Goal: Information Seeking & Learning: Learn about a topic

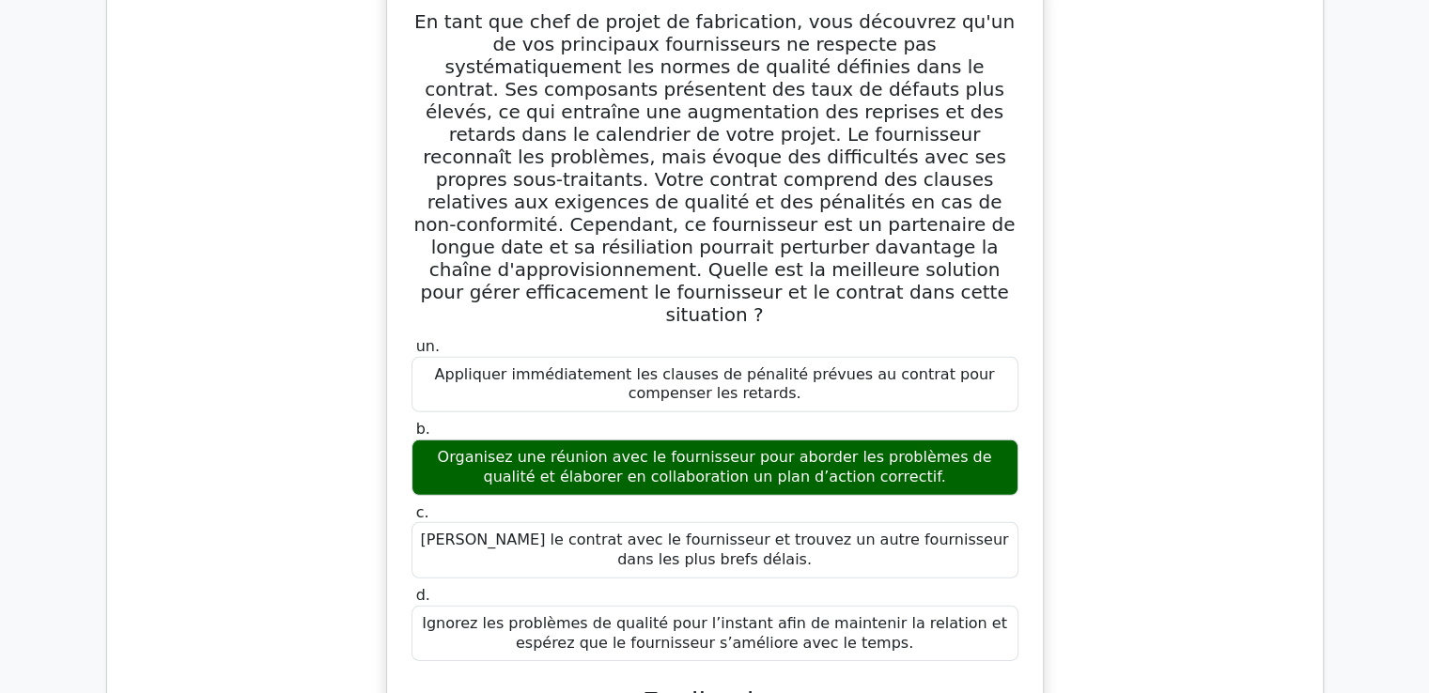
scroll to position [105872, 0]
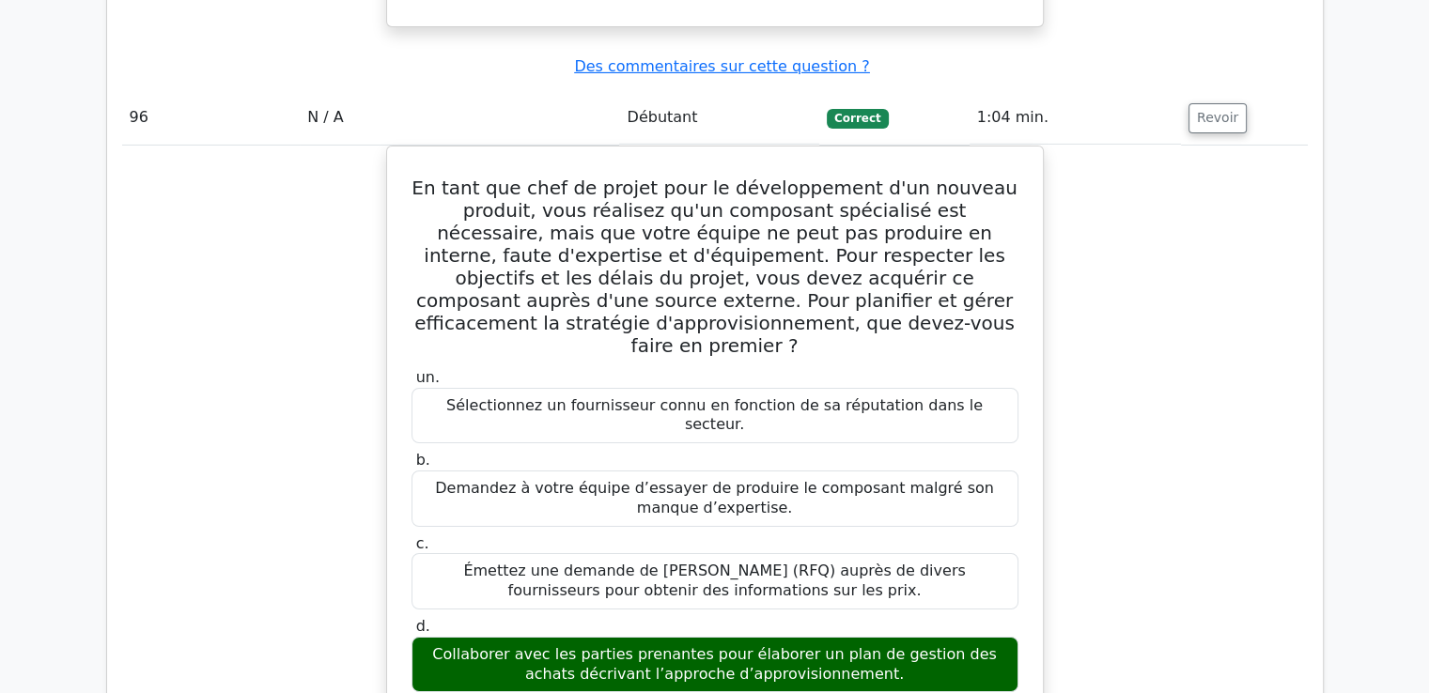
scroll to position [106680, 0]
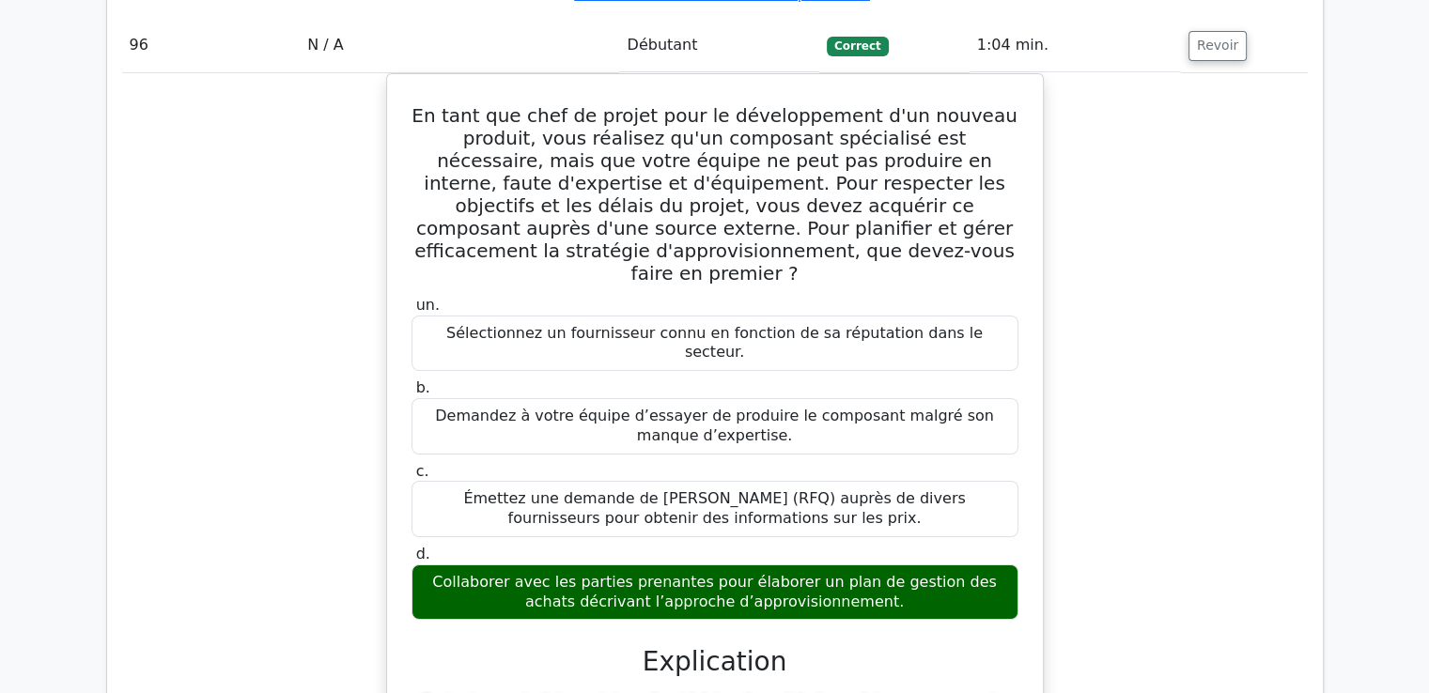
drag, startPoint x: 422, startPoint y: 246, endPoint x: 898, endPoint y: 453, distance: 519.2
copy div "Lo ipsu dol sita co adipis elitse do eiusmodtempor i'utl etdolore magnaaliqu e-…"
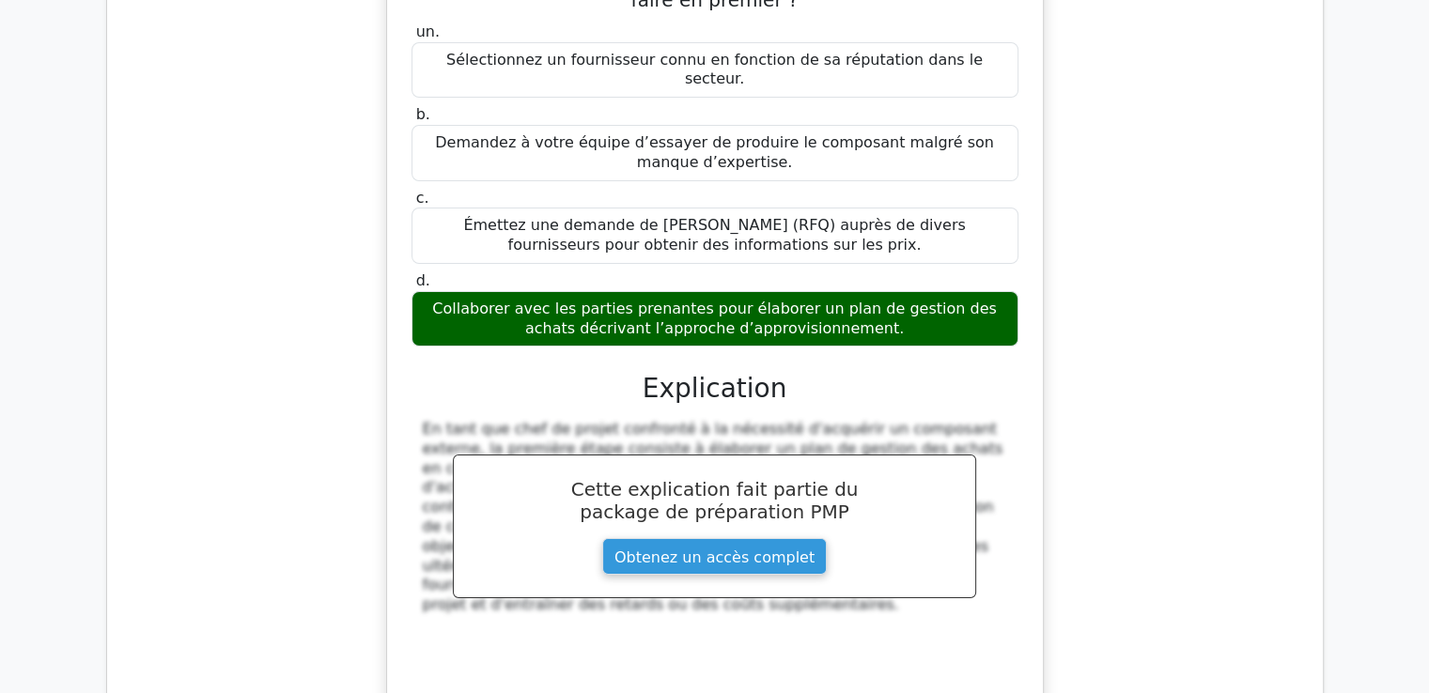
scroll to position [106962, 0]
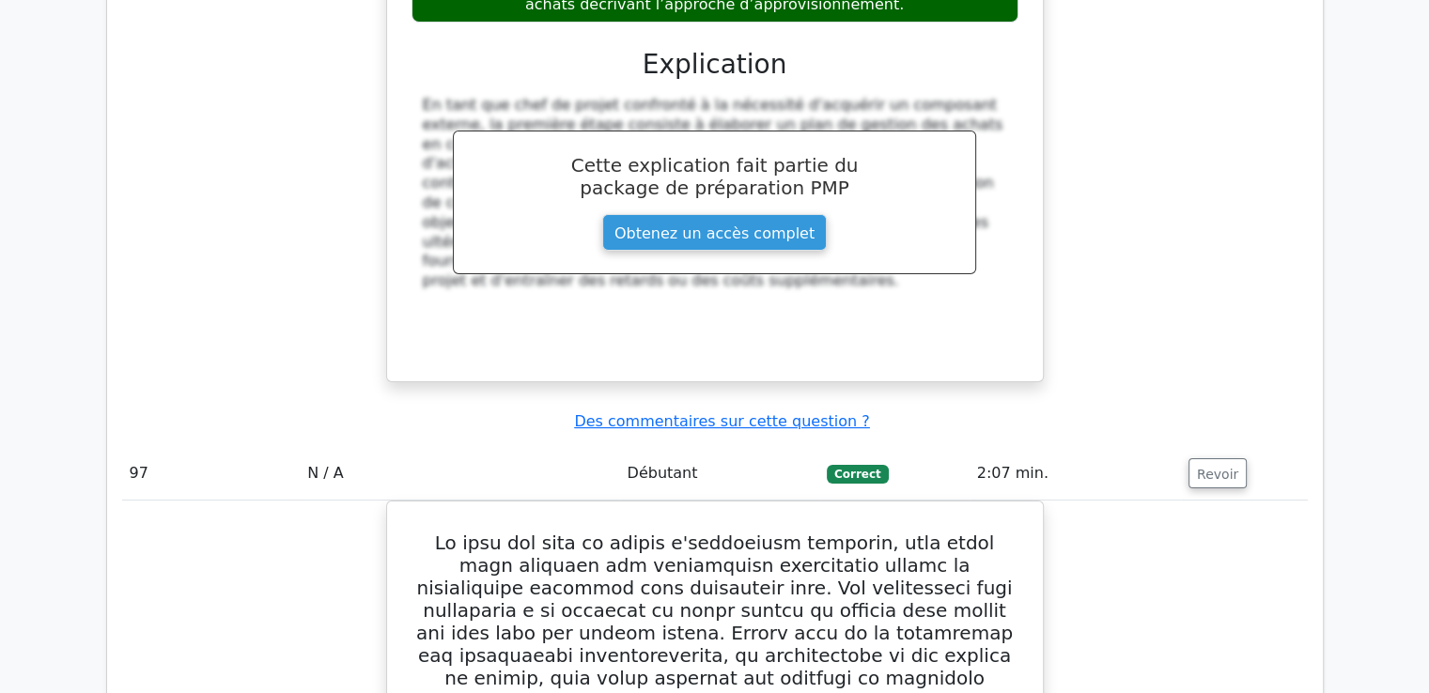
scroll to position [107244, 0]
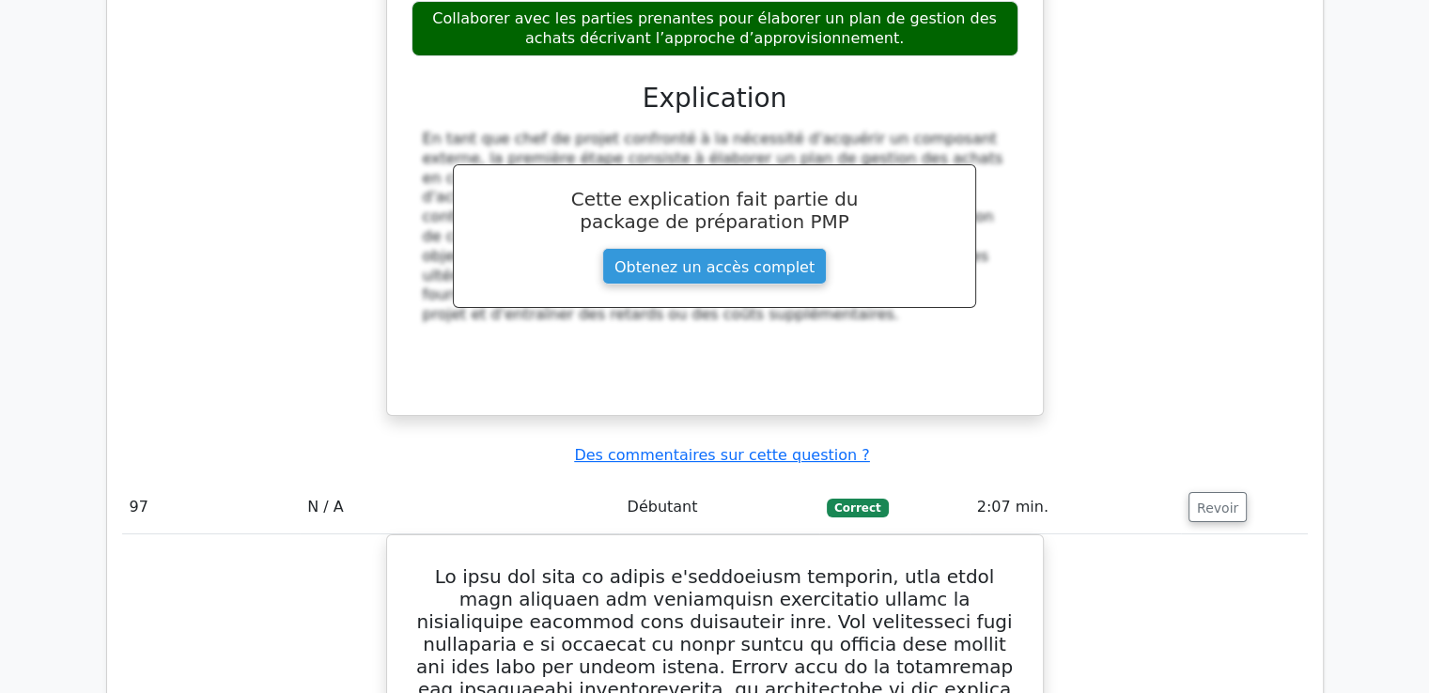
drag, startPoint x: 443, startPoint y: 68, endPoint x: 823, endPoint y: 512, distance: 584.4
copy div "Lo ipsu dol sita co adipis el seddoeiusmod, temp inci utlabo et doloremagn al e…"
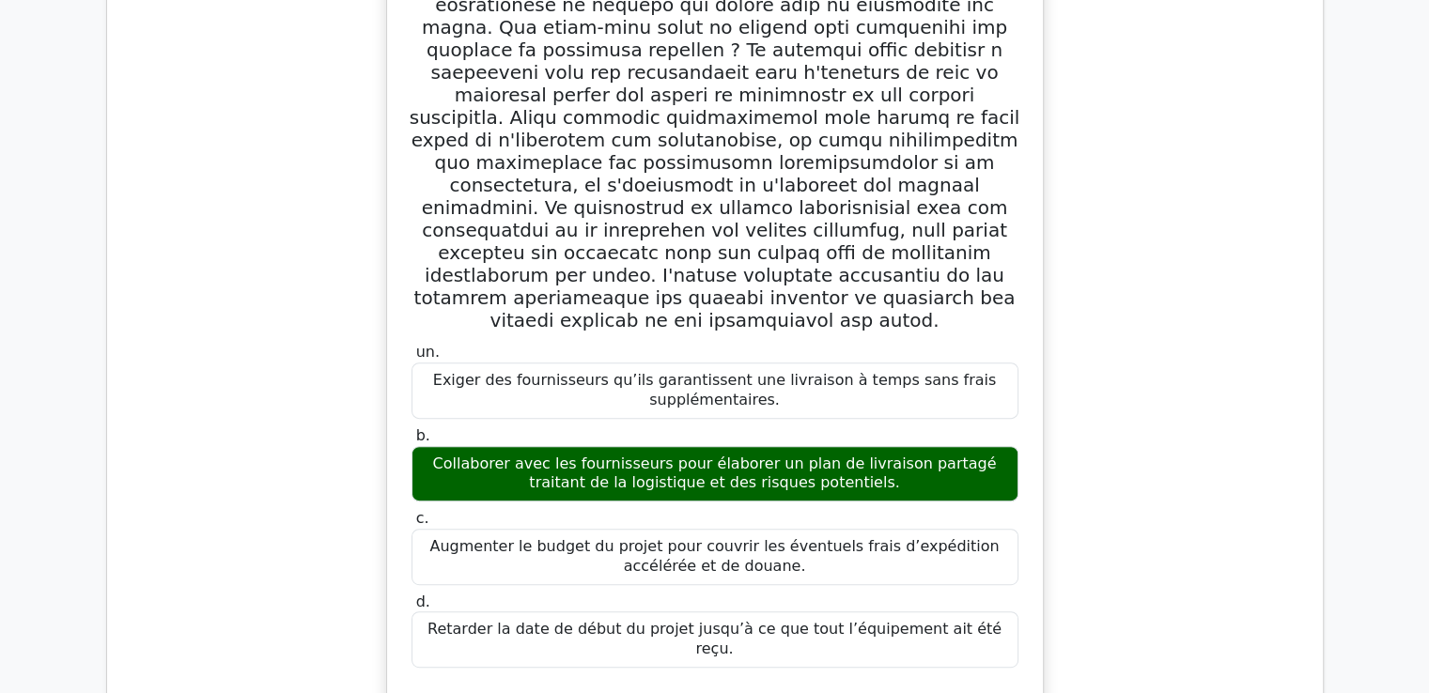
scroll to position [107995, 0]
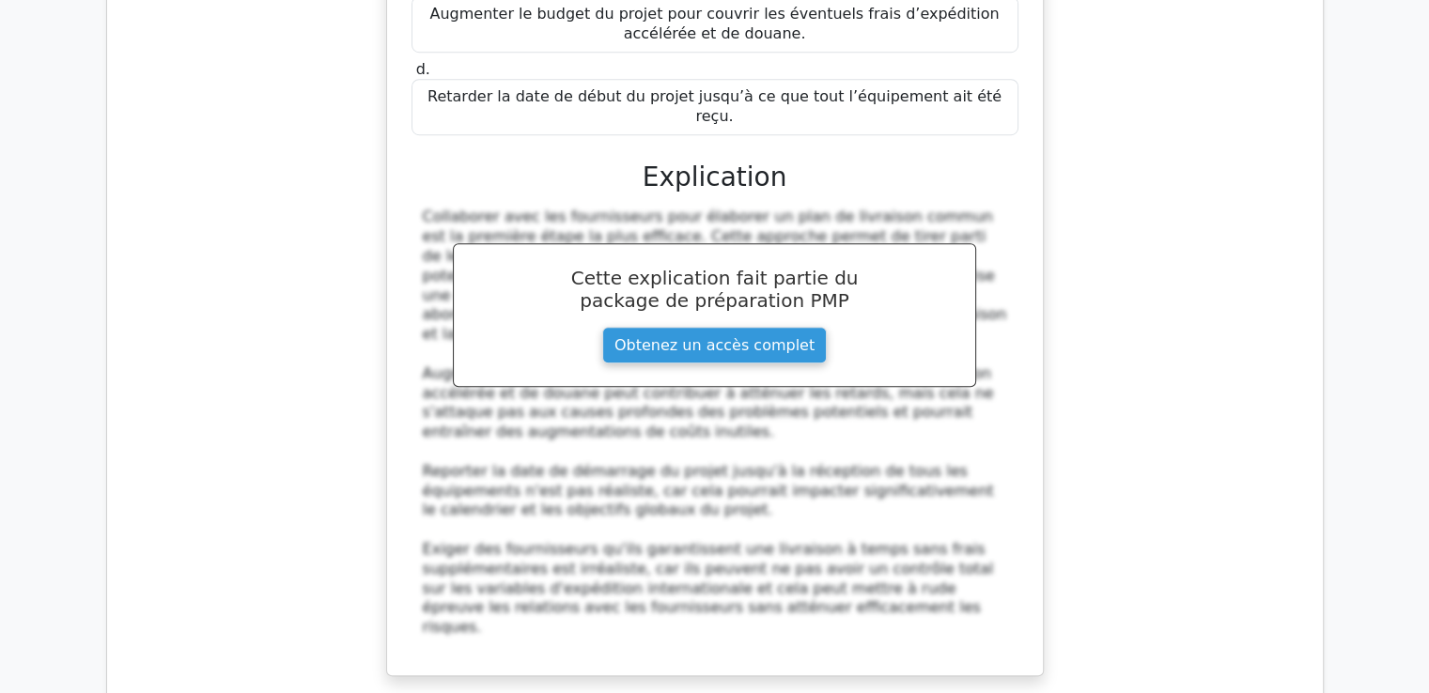
scroll to position [108536, 0]
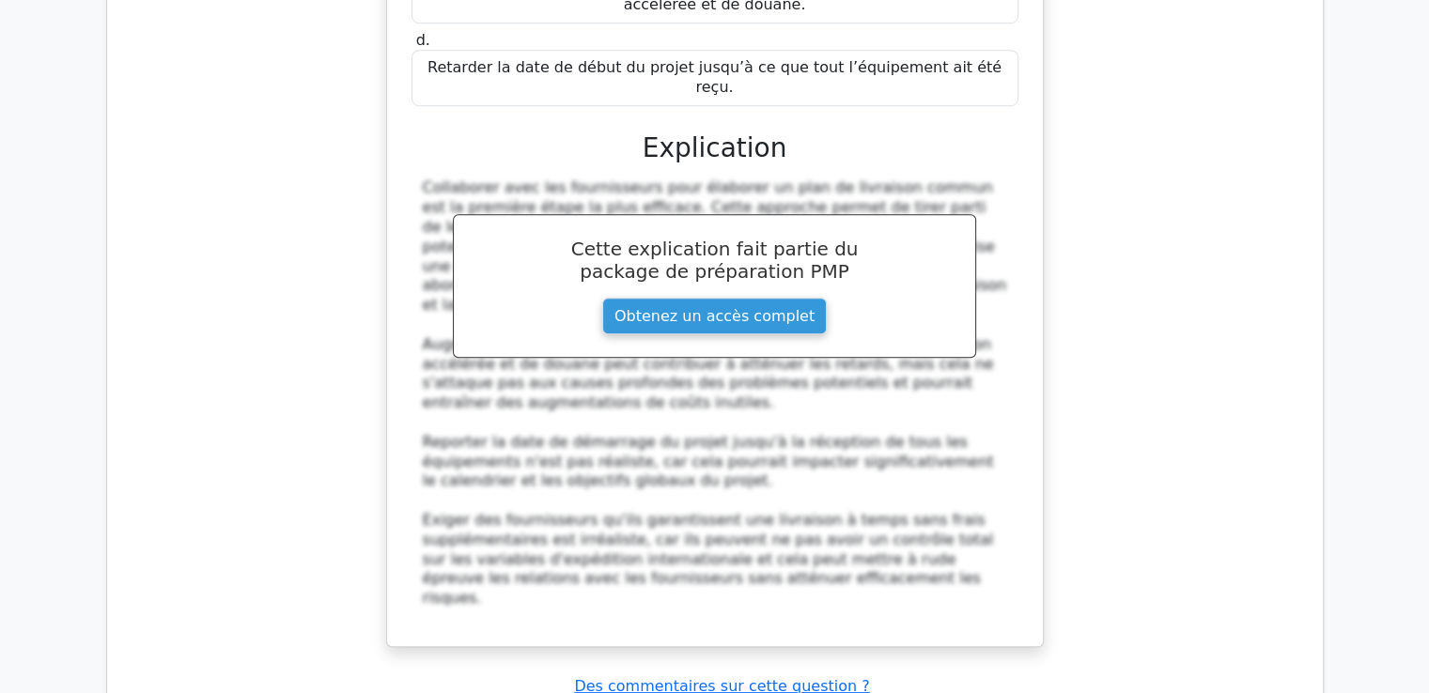
drag, startPoint x: 425, startPoint y: 194, endPoint x: 865, endPoint y: 204, distance: 440.8
copy div "Lo ipsu dol sita co adipis elit sed doeiusmodt in utlaboreetdo, magn aliq enima…"
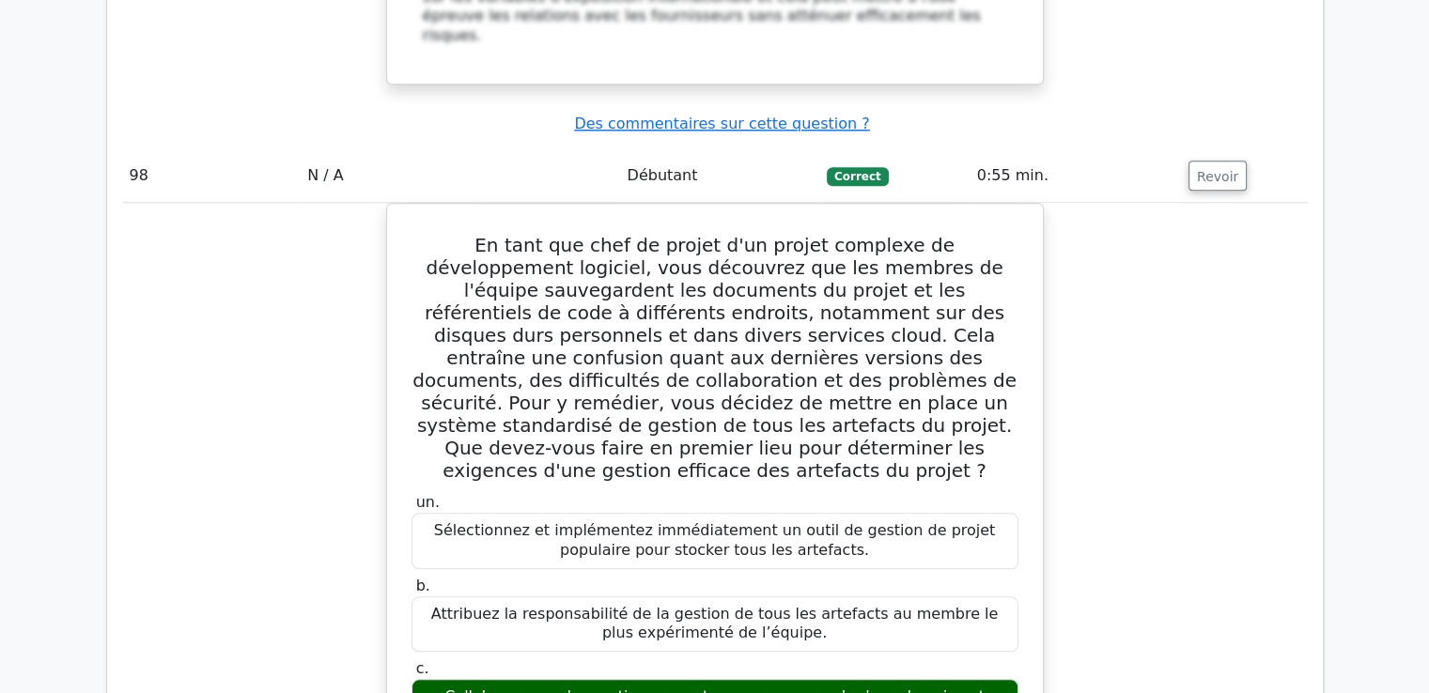
scroll to position [109099, 0]
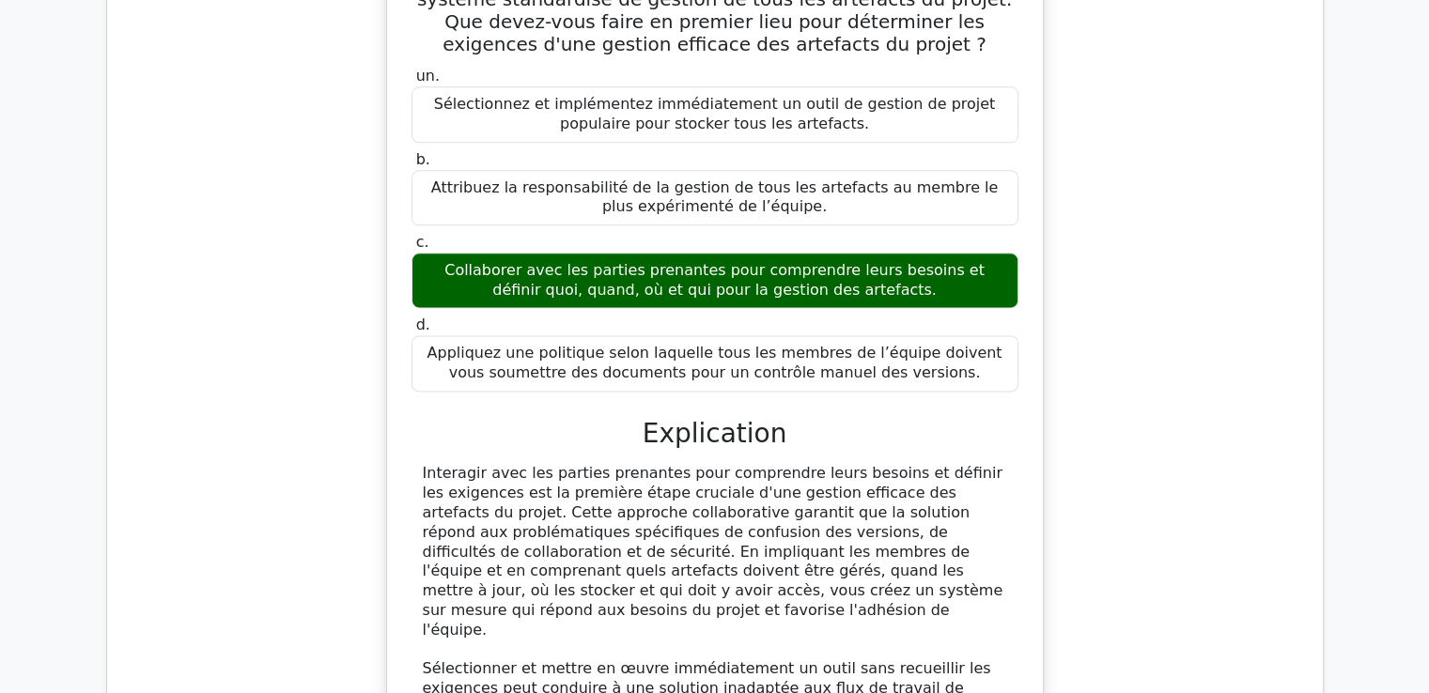
scroll to position [109534, 0]
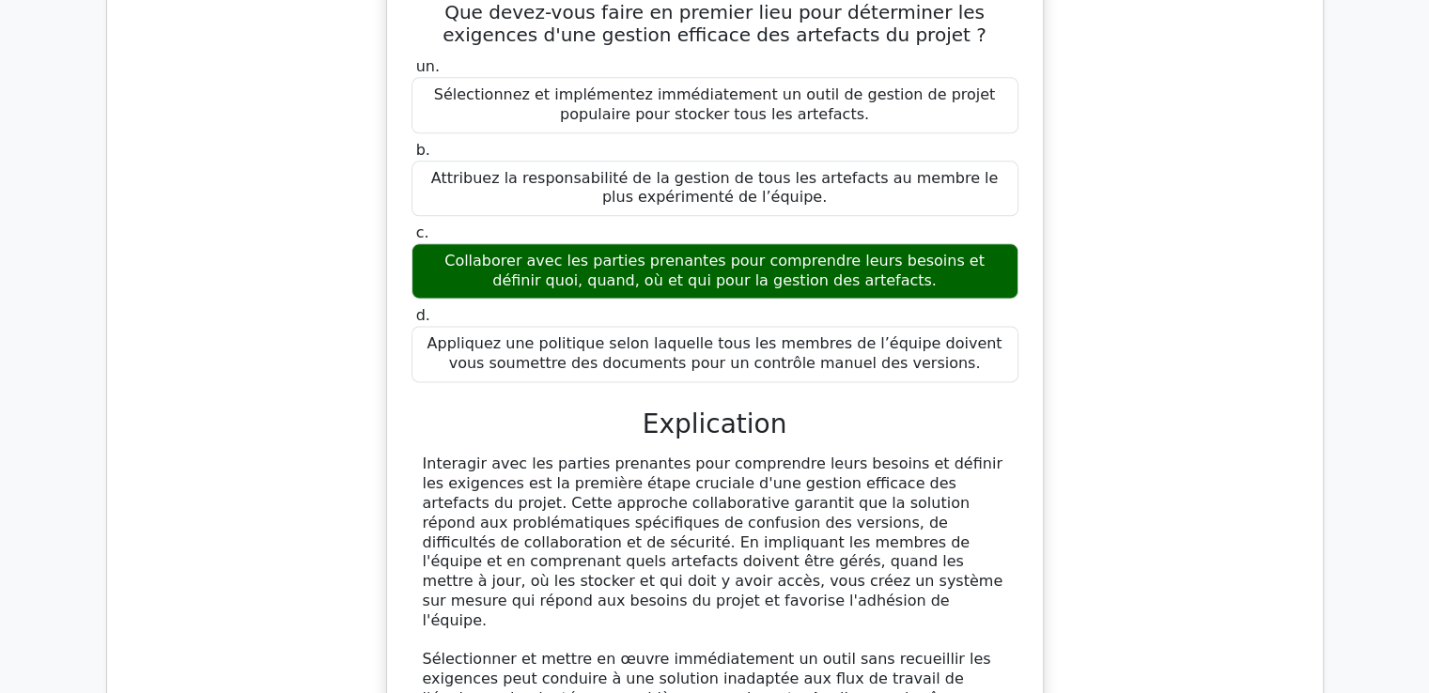
drag, startPoint x: 426, startPoint y: 166, endPoint x: 981, endPoint y: 588, distance: 697.3
copy div "Lo ipsu dol sita co adipis elit se doeius te incididuntutl etdolore magna, aliq…"
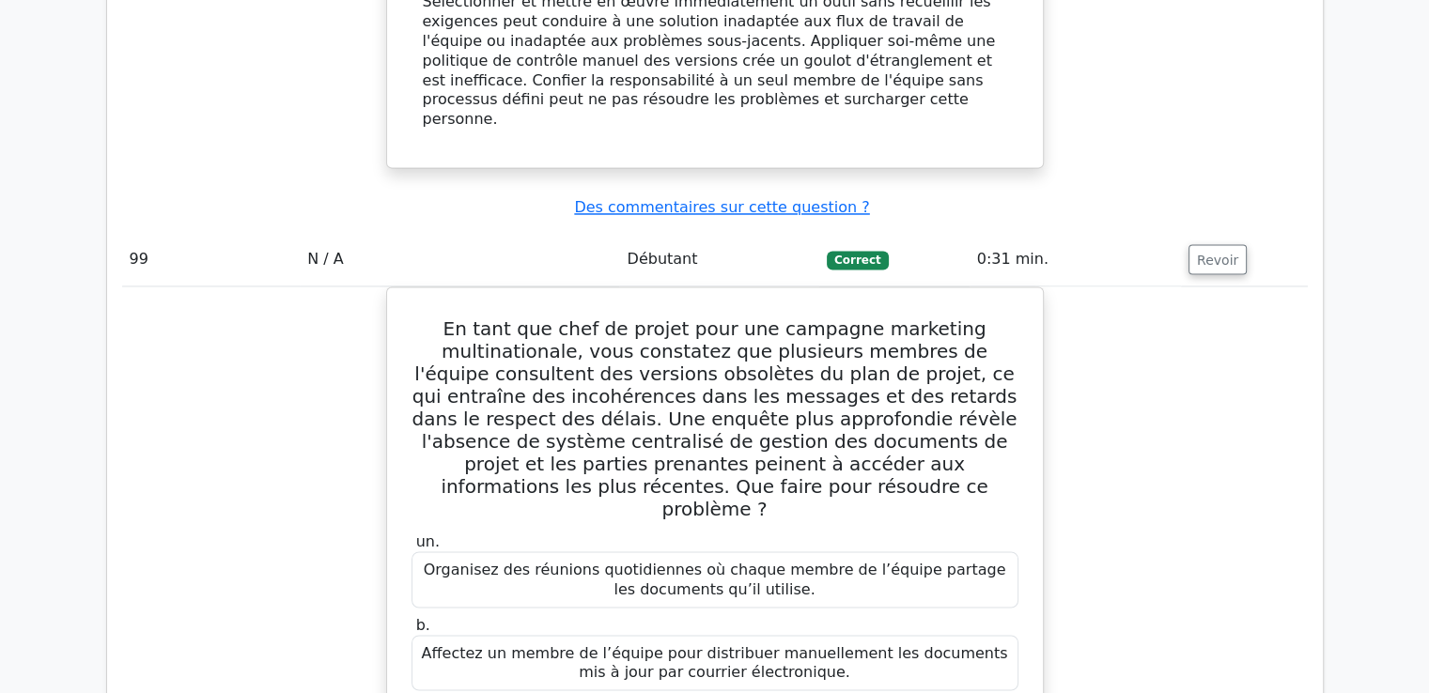
scroll to position [110257, 0]
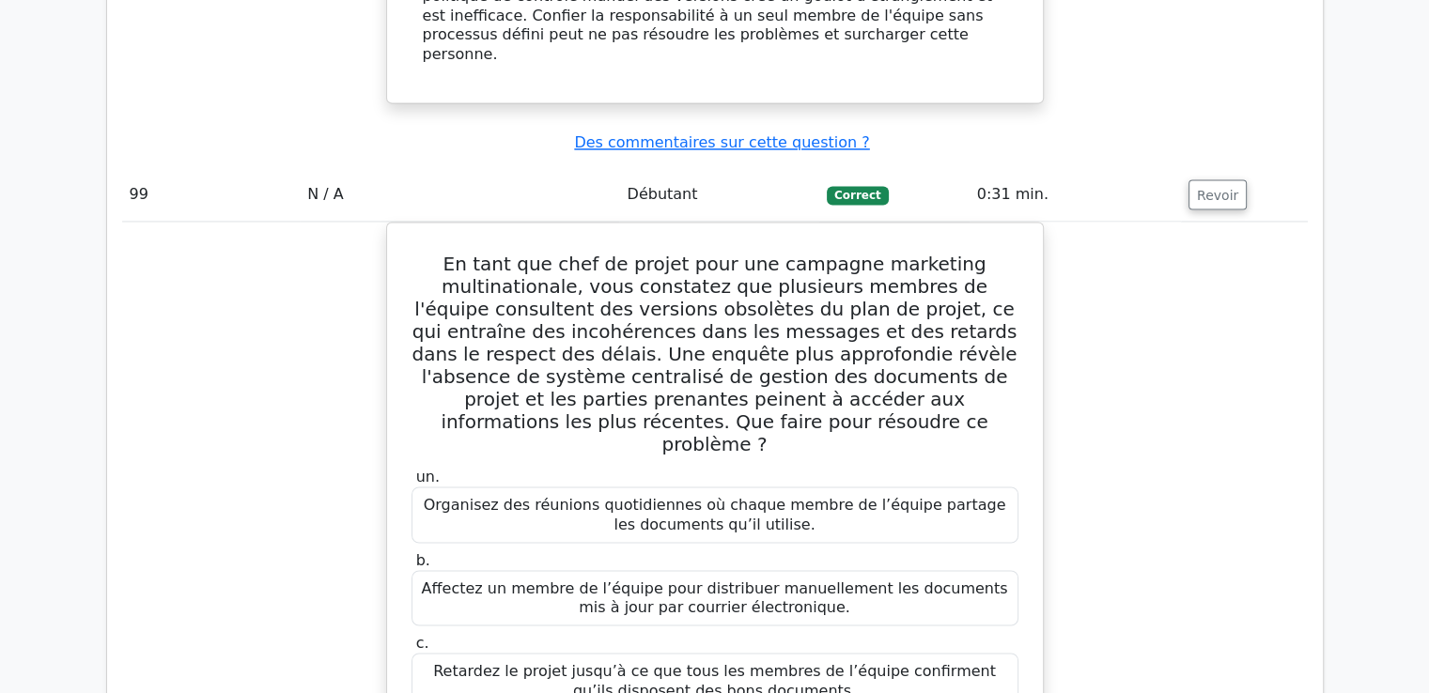
drag, startPoint x: 471, startPoint y: 113, endPoint x: 939, endPoint y: 564, distance: 649.8
copy div "Lore ipsu dolo si ametco ad elitse do eiusmod te incidi ut laboreetdolor ma ali…"
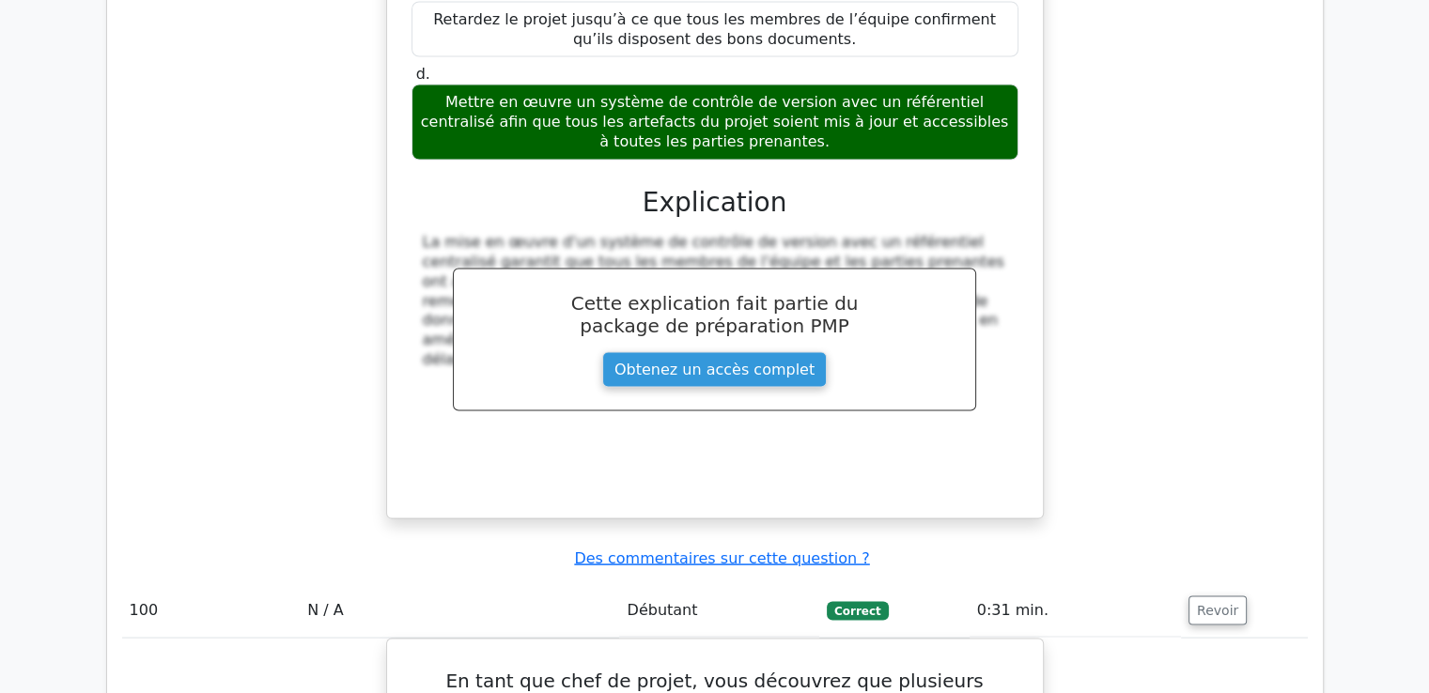
scroll to position [110914, 0]
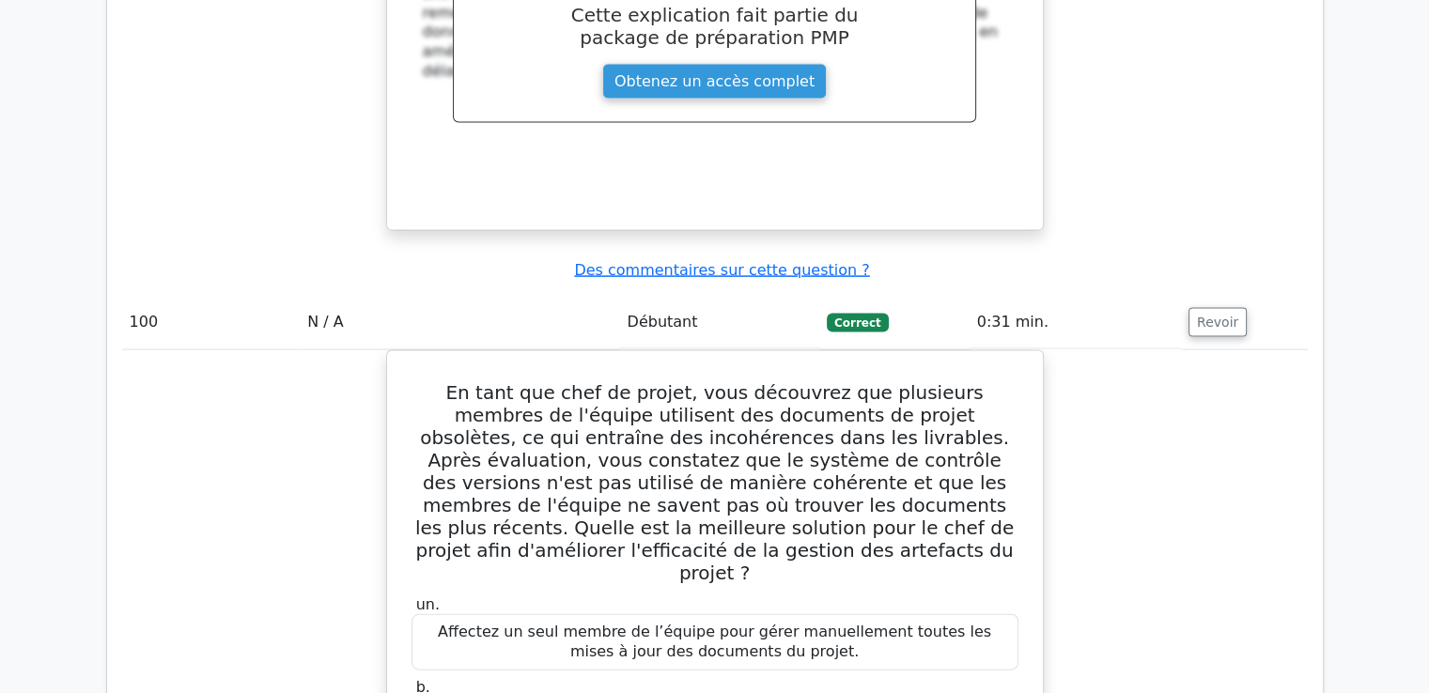
scroll to position [111290, 0]
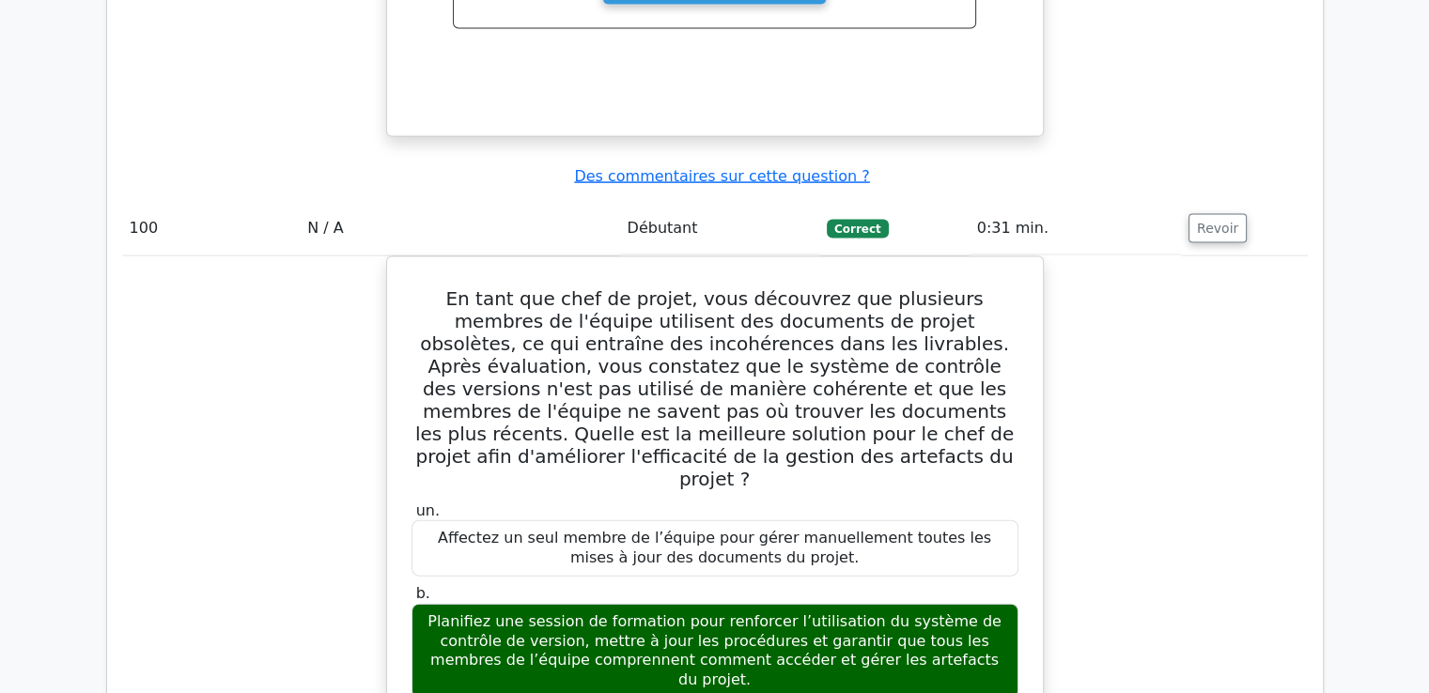
drag, startPoint x: 420, startPoint y: 70, endPoint x: 867, endPoint y: 550, distance: 656.1
copy div "Lo ipsu dol sita co adipis eli se doeius tempori, utla etdolore ma'al enimadmin…"
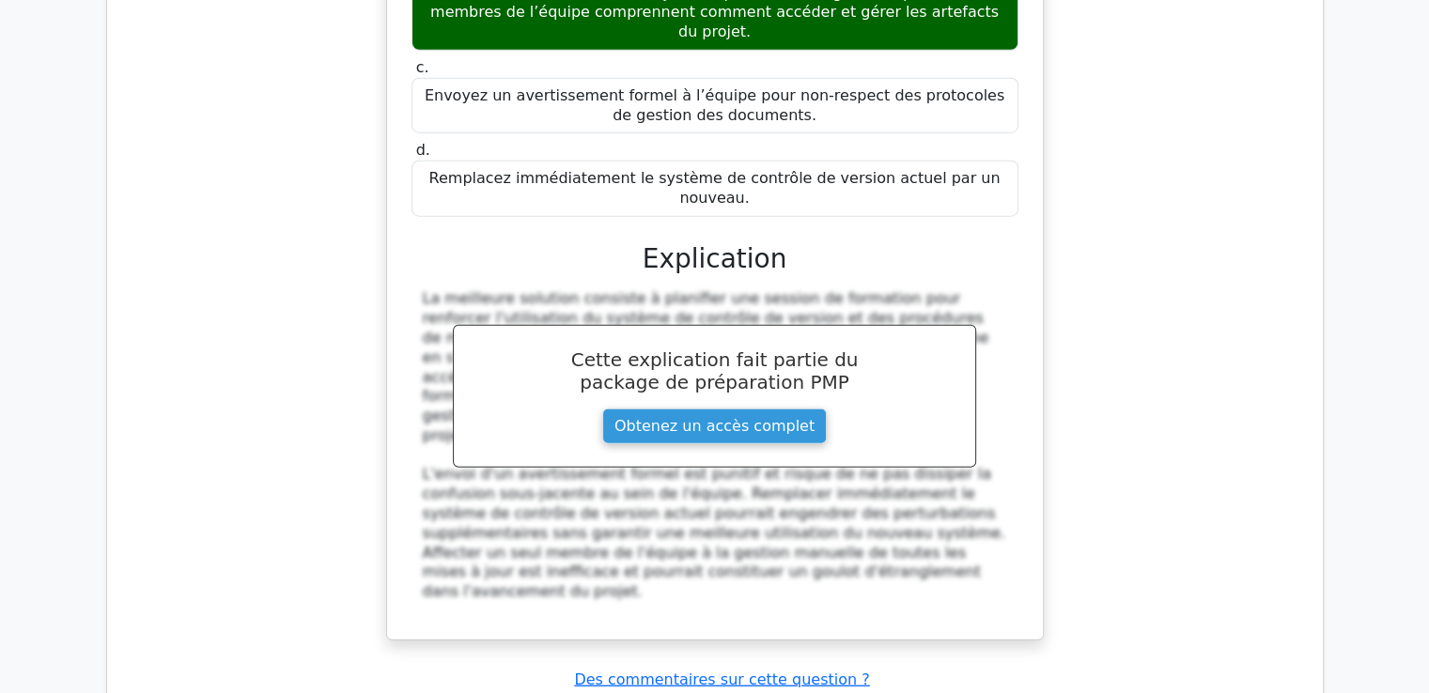
scroll to position [111948, 0]
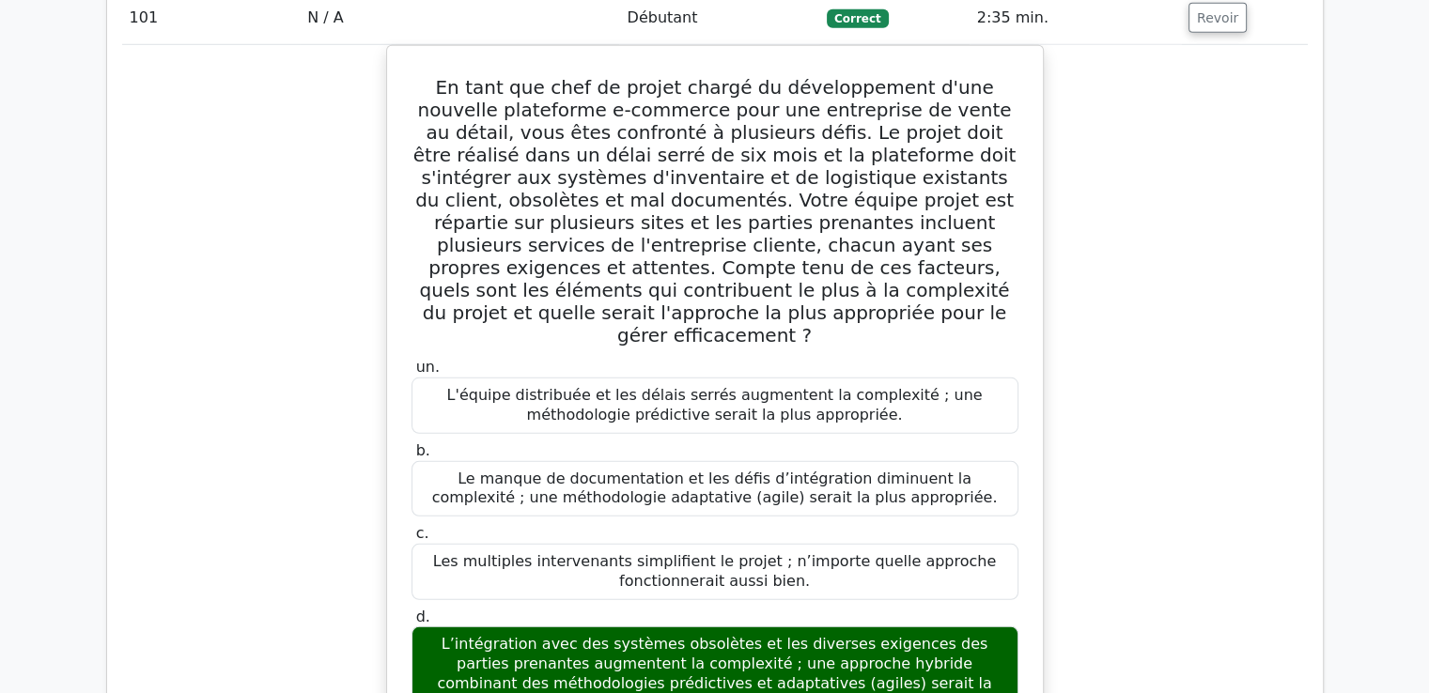
scroll to position [112674, 0]
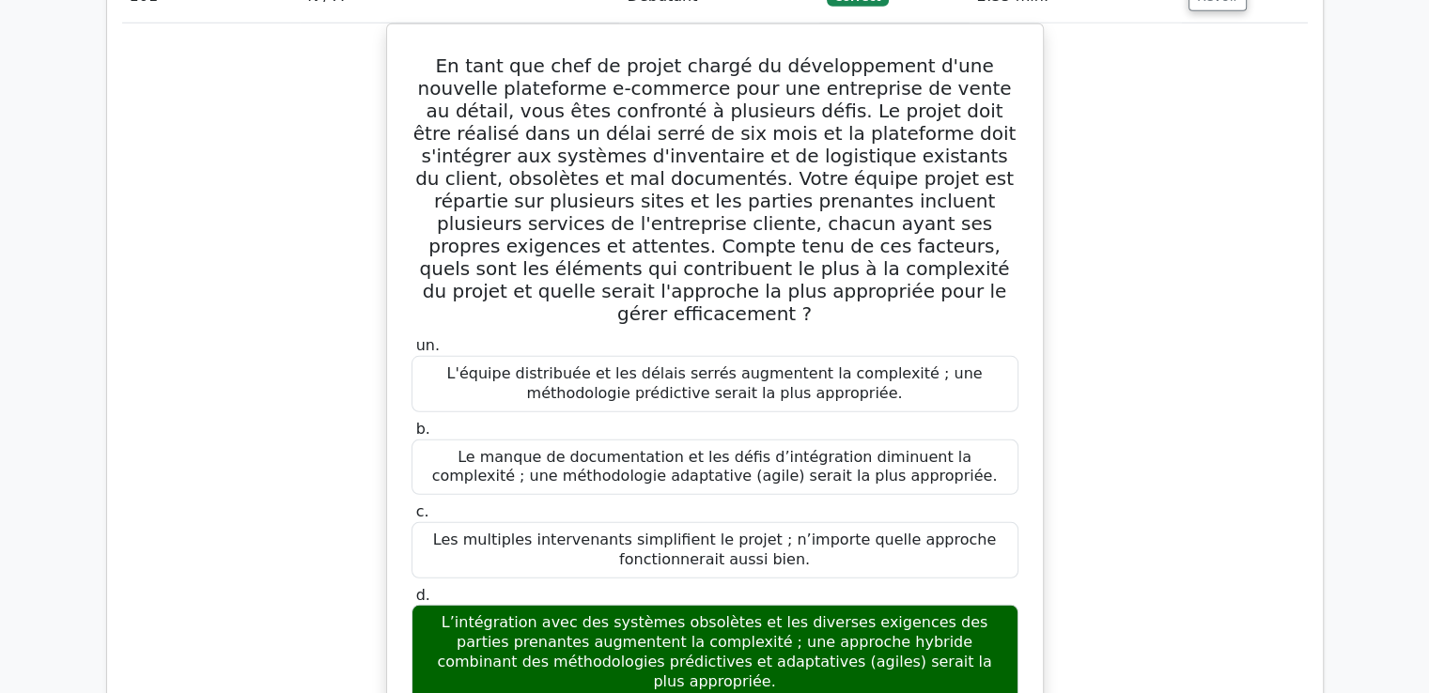
drag, startPoint x: 424, startPoint y: 131, endPoint x: 1017, endPoint y: 394, distance: 648.6
copy div "Lo ipsu dol sita co adipis elit se doeiusmodte incididu utlaboree dol magnaali …"
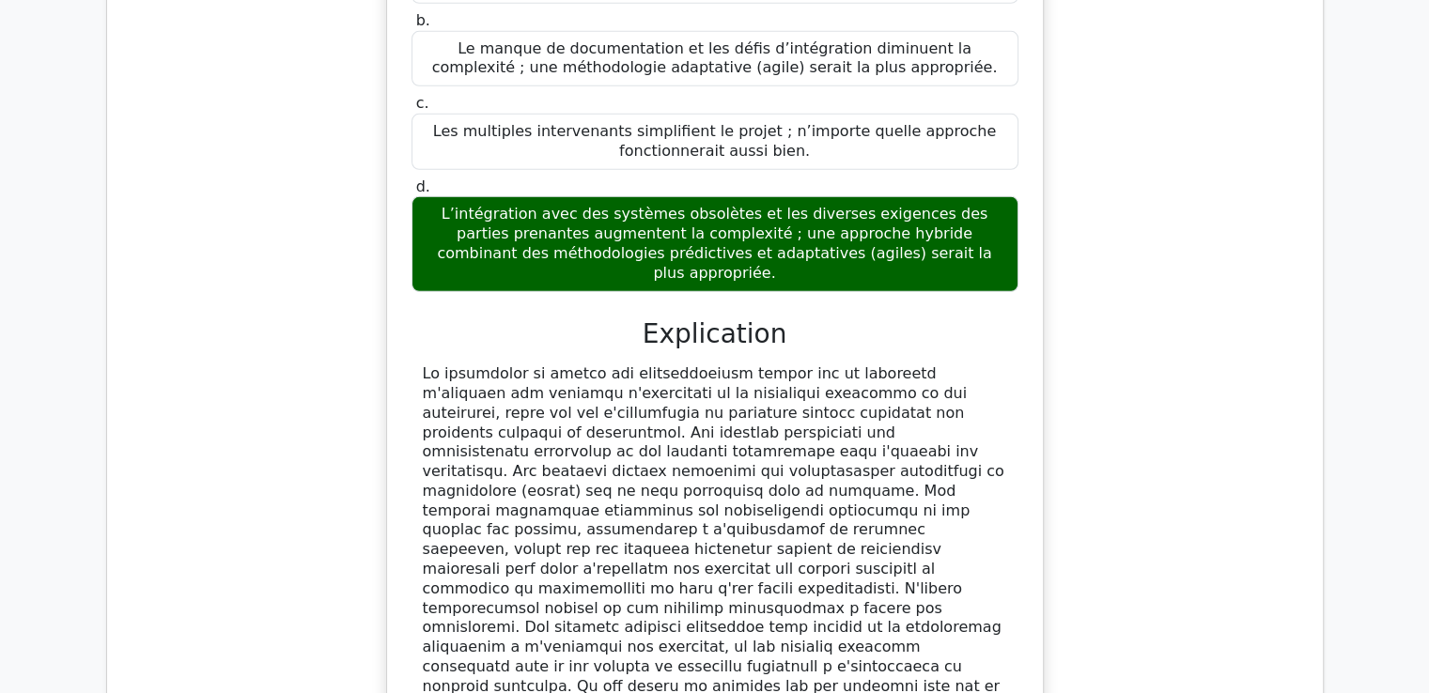
scroll to position [113144, 0]
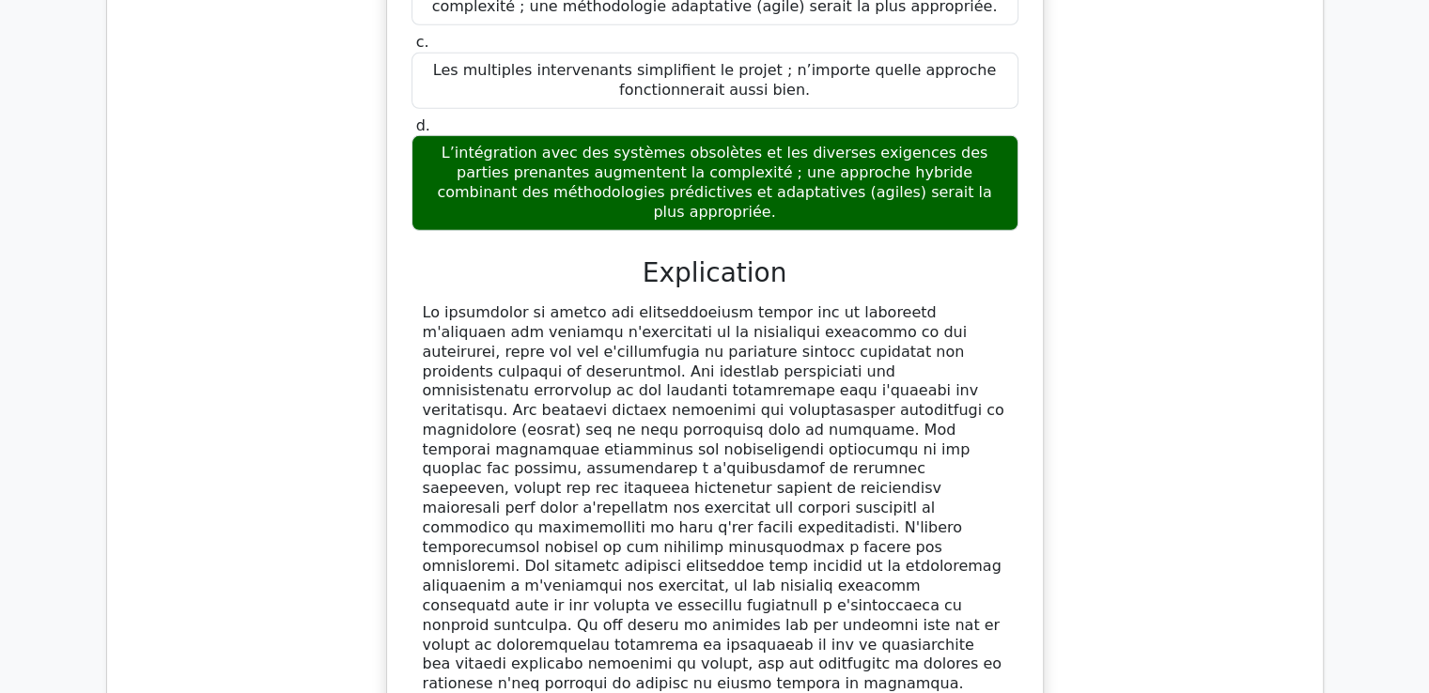
drag, startPoint x: 422, startPoint y: 125, endPoint x: 1022, endPoint y: 599, distance: 765.2
copy div "Lo ipsu dol sita co adipis elit se doei t incidi u'lab etdoloremagnaa enimadmi,…"
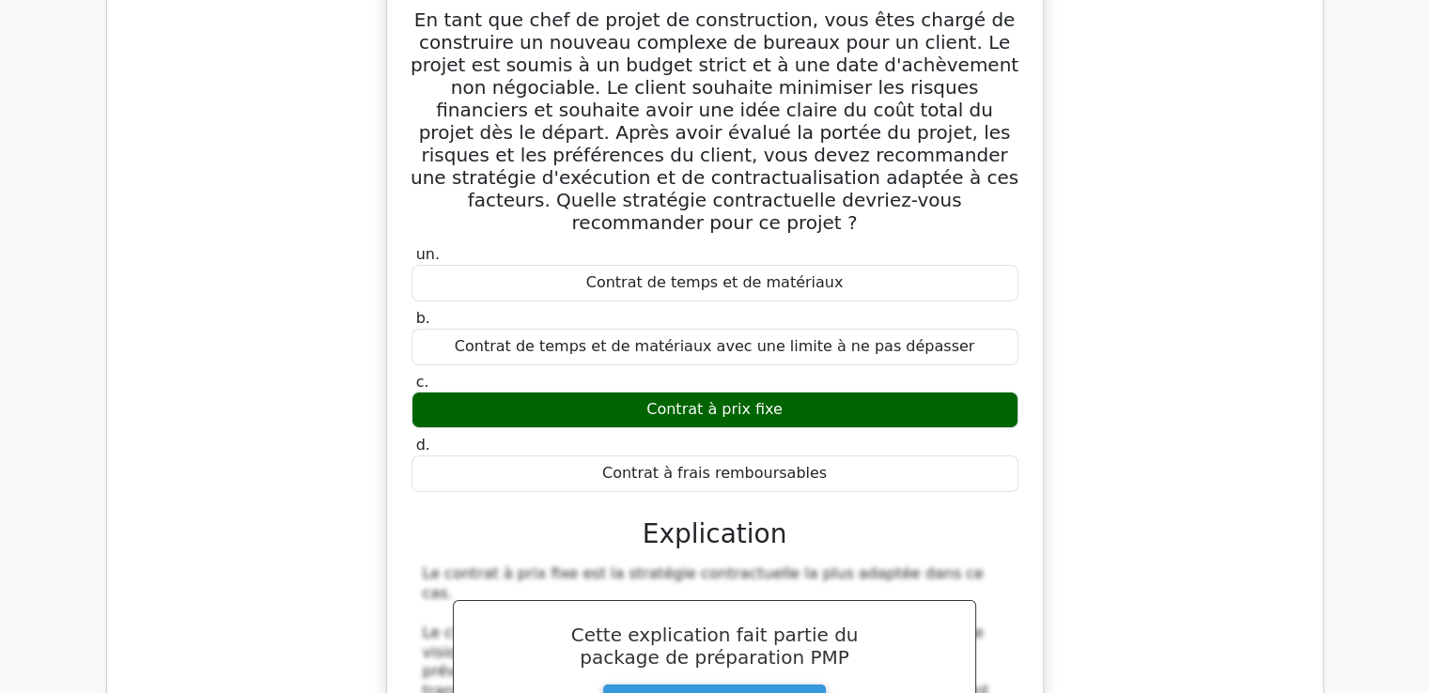
scroll to position [114083, 0]
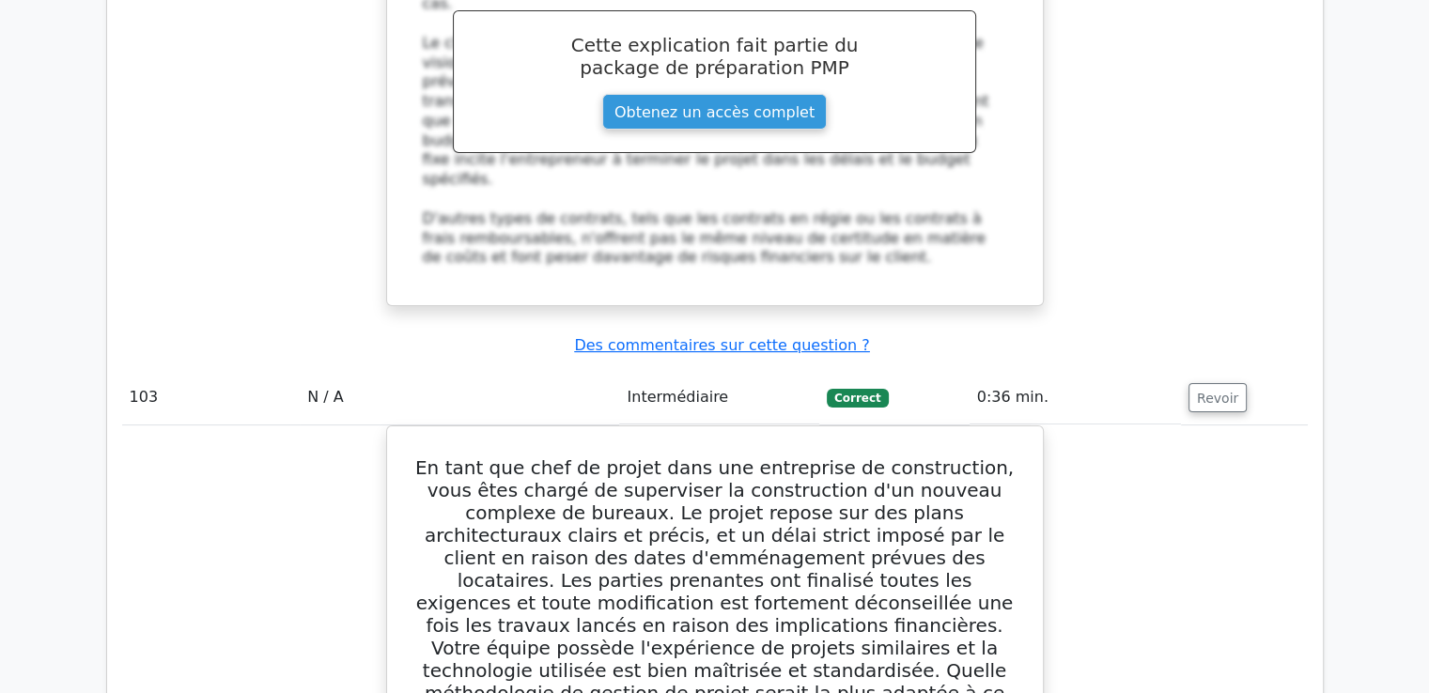
scroll to position [114753, 0]
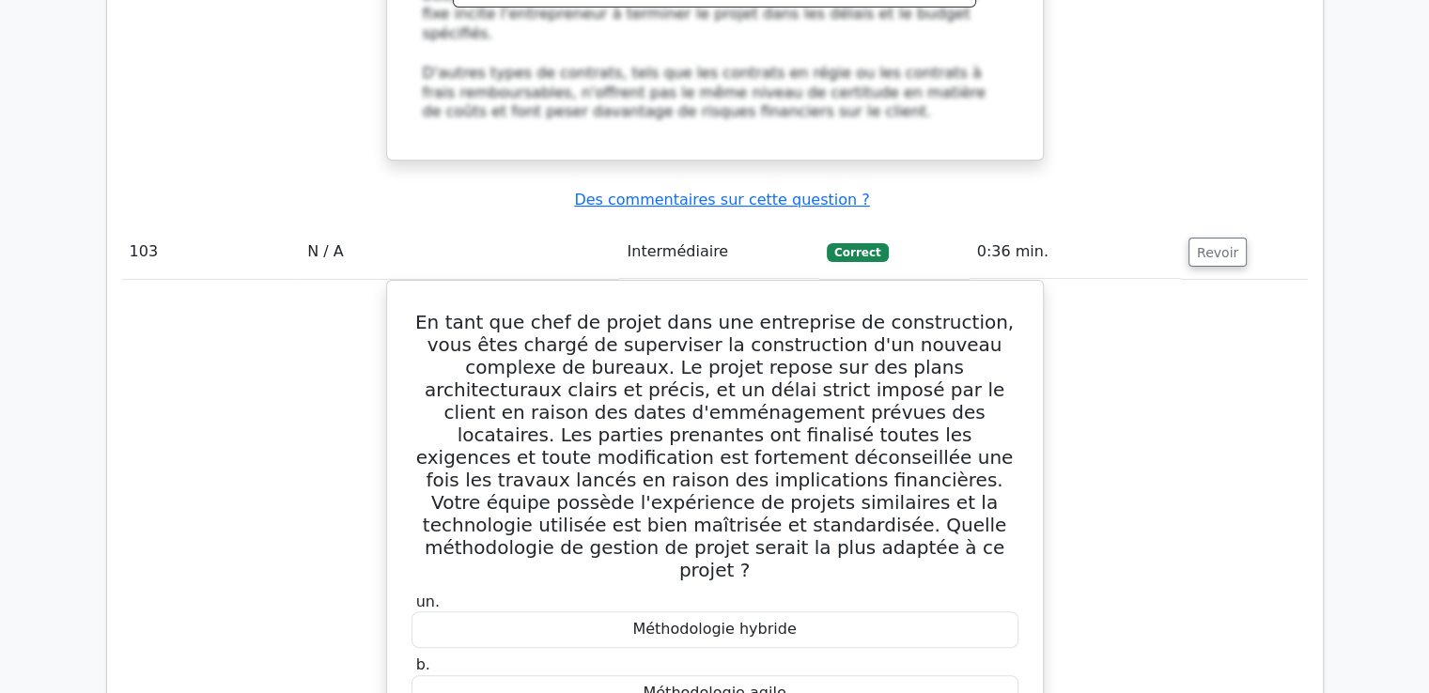
drag, startPoint x: 438, startPoint y: 121, endPoint x: 857, endPoint y: 189, distance: 424.4
copy div "Lo ipsu dol sita co adipis el seddoeiusmod, temp incididu utl etd magnaaliq eni…"
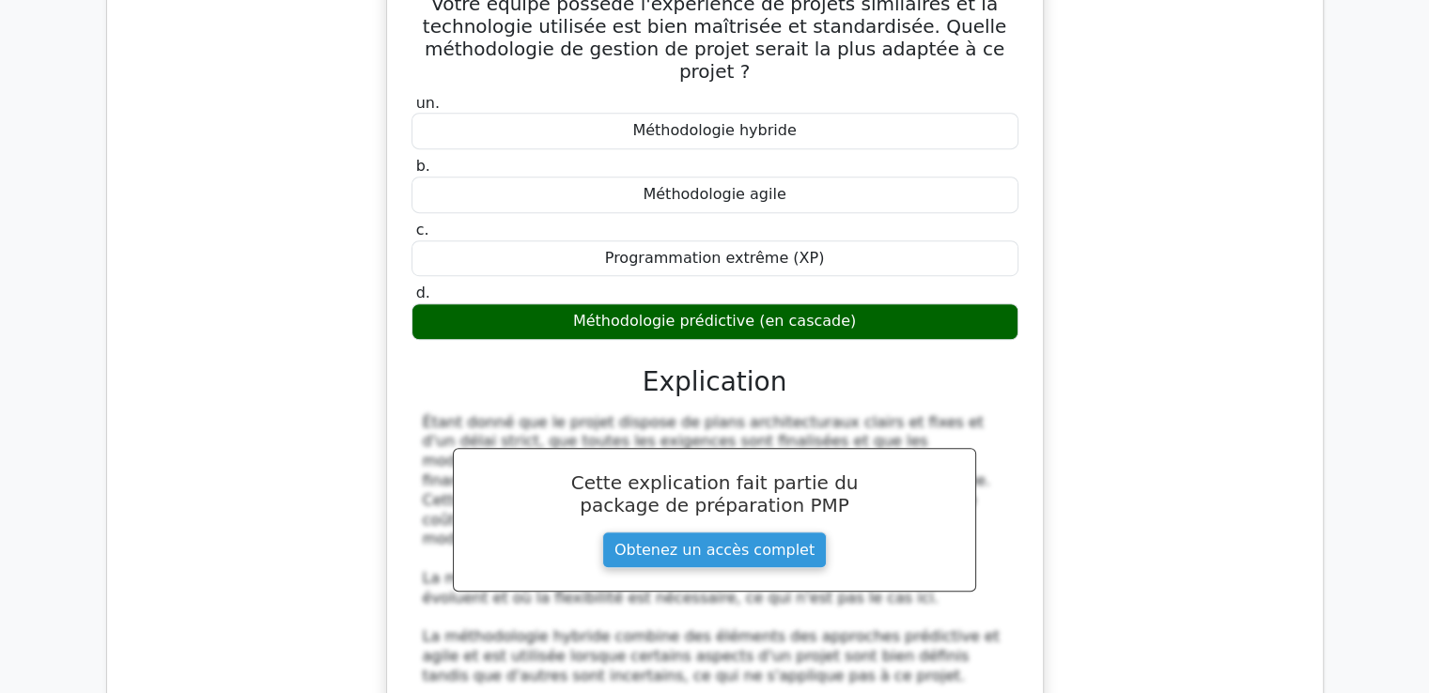
scroll to position [115317, 0]
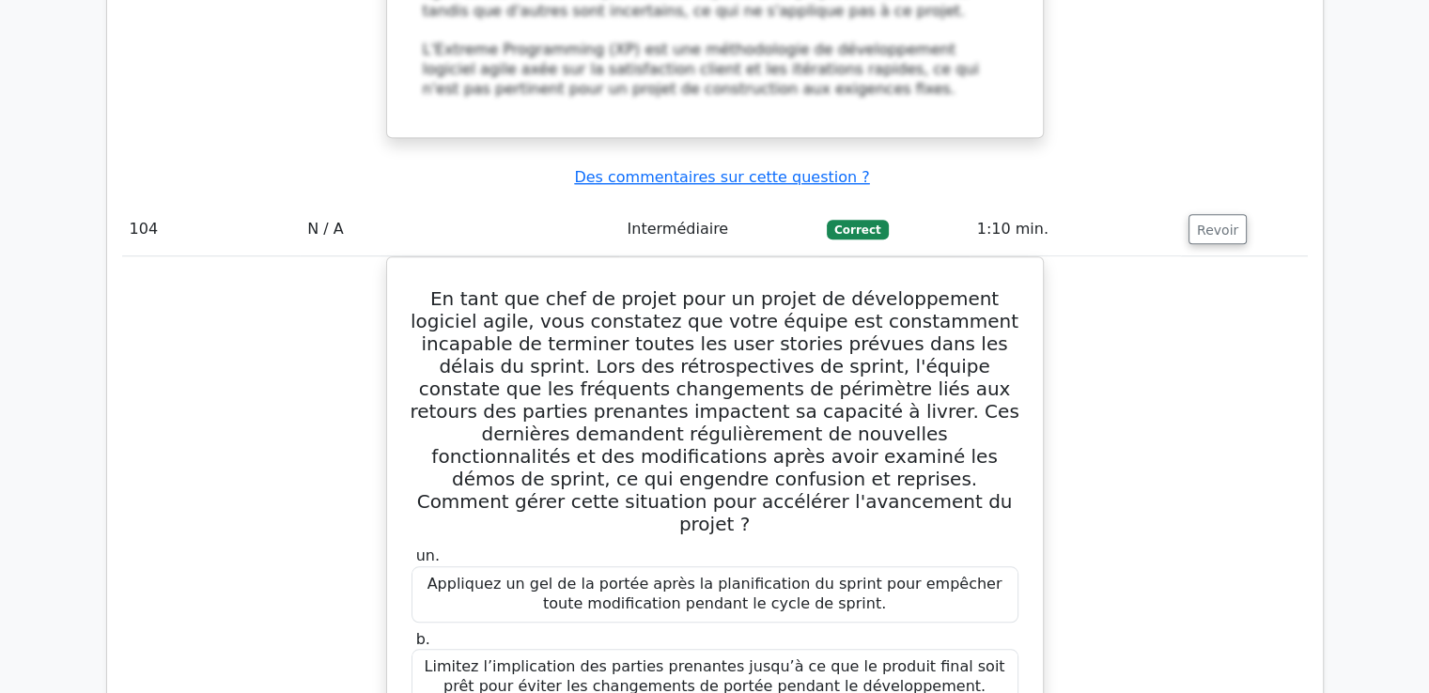
scroll to position [115930, 0]
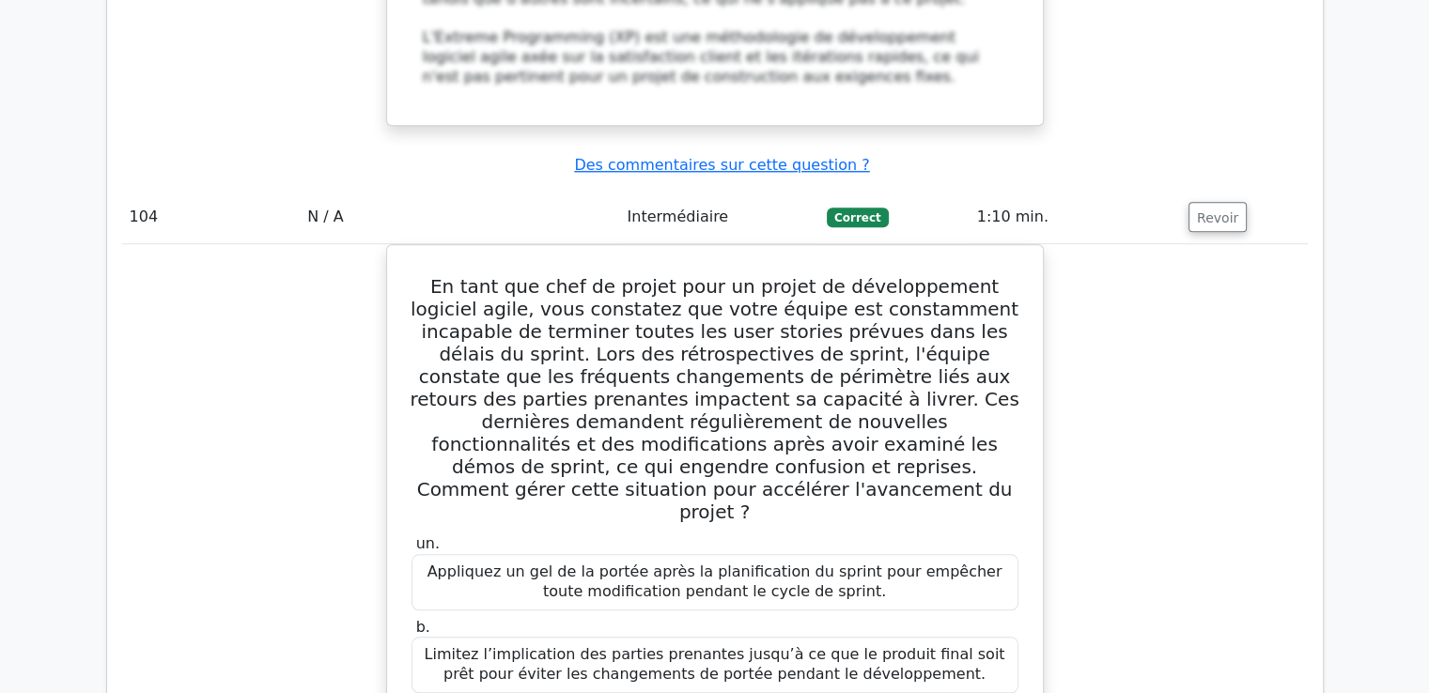
drag, startPoint x: 445, startPoint y: 141, endPoint x: 728, endPoint y: 309, distance: 329.0
copy div "Lo ipsu dol sita co adipis elit se doeiusmod t'in utlabor, etdo magnaaliq eni a…"
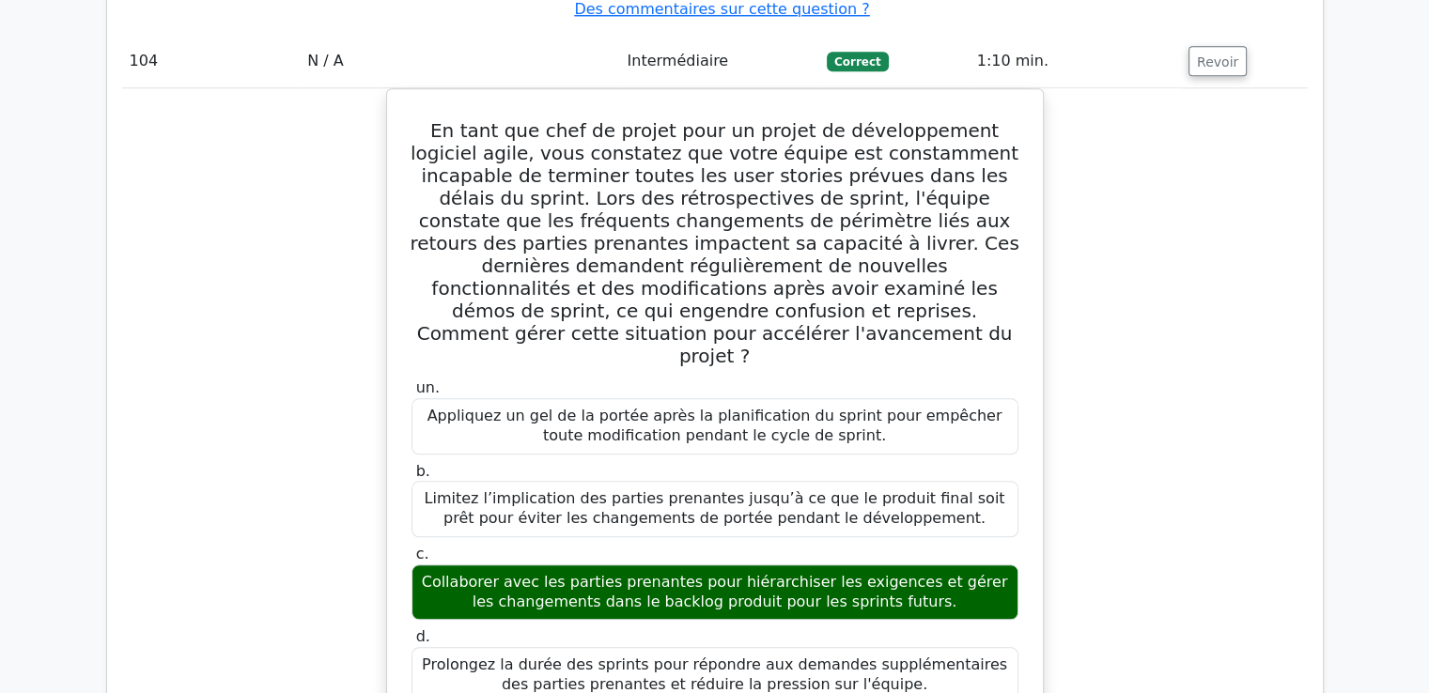
scroll to position [116117, 0]
